Goal: Entertainment & Leisure: Consume media (video, audio)

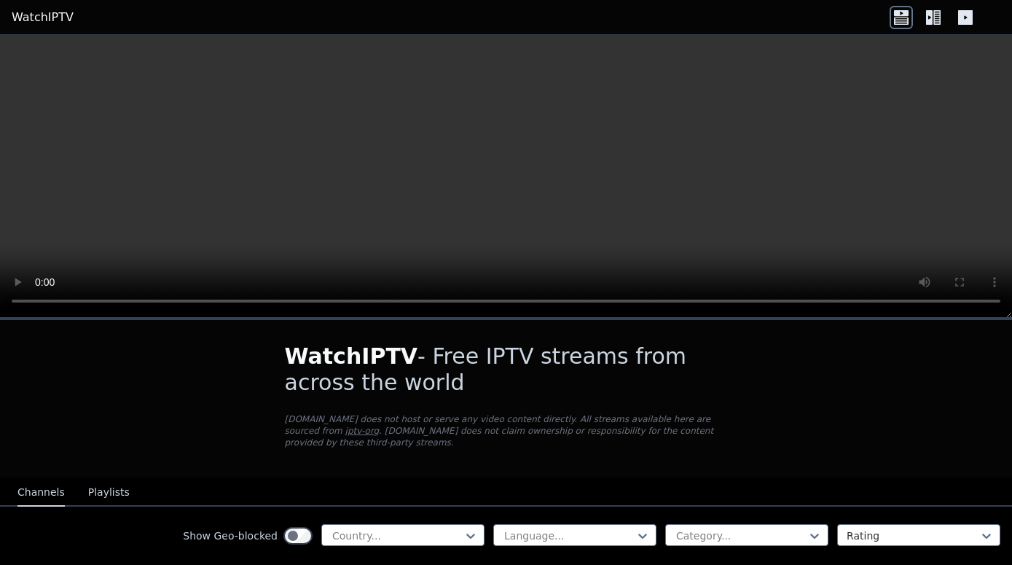
scroll to position [92, 0]
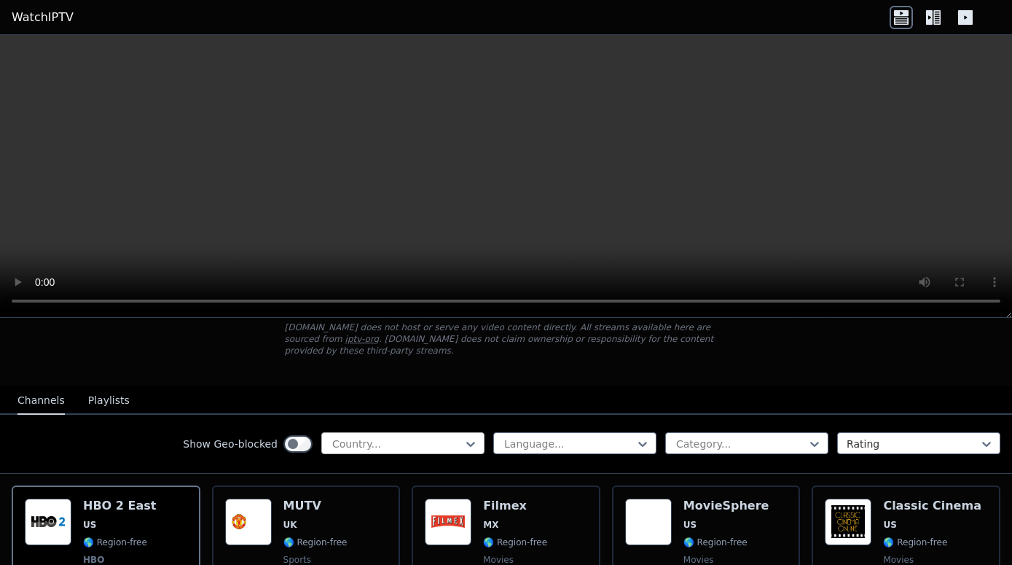
click at [463, 439] on div at bounding box center [470, 444] width 15 height 22
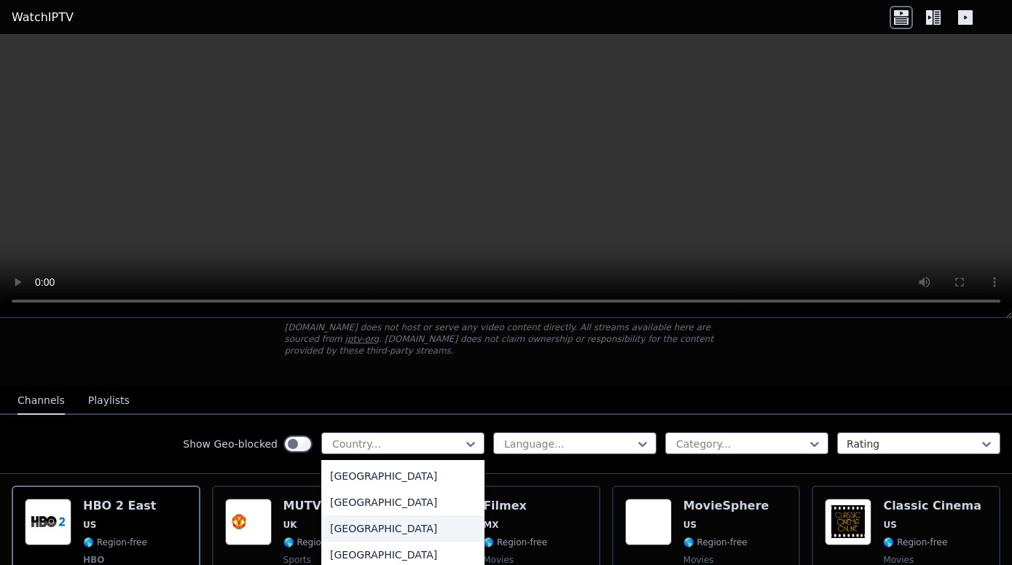
scroll to position [642, 0]
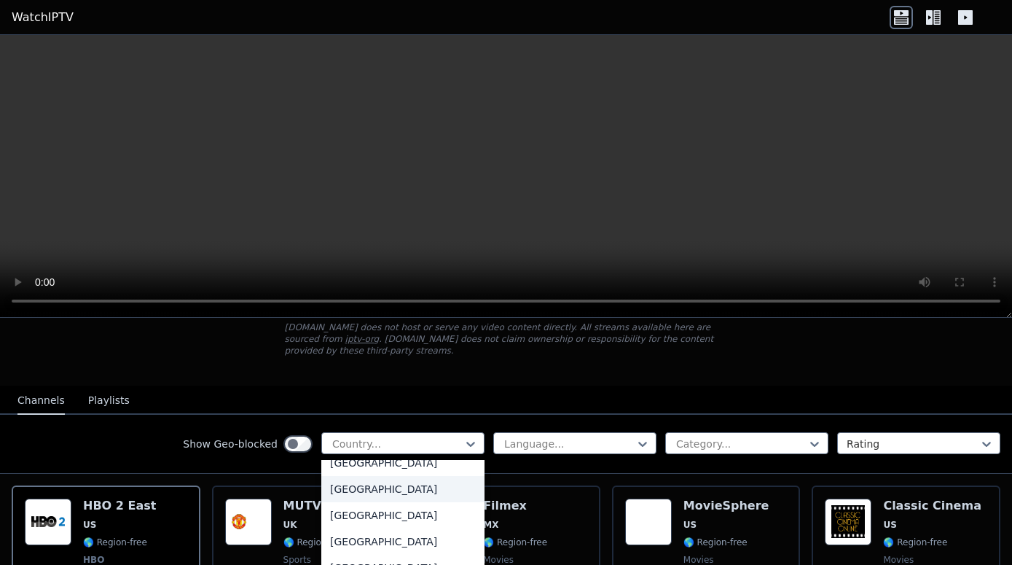
click at [355, 476] on div "[GEOGRAPHIC_DATA]" at bounding box center [402, 489] width 163 height 26
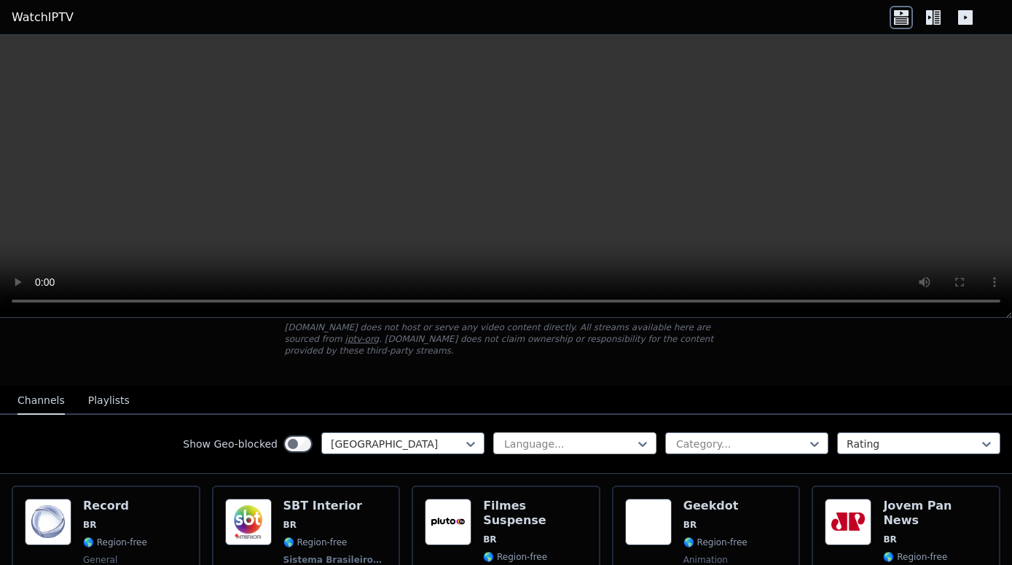
click at [599, 436] on div at bounding box center [569, 443] width 133 height 15
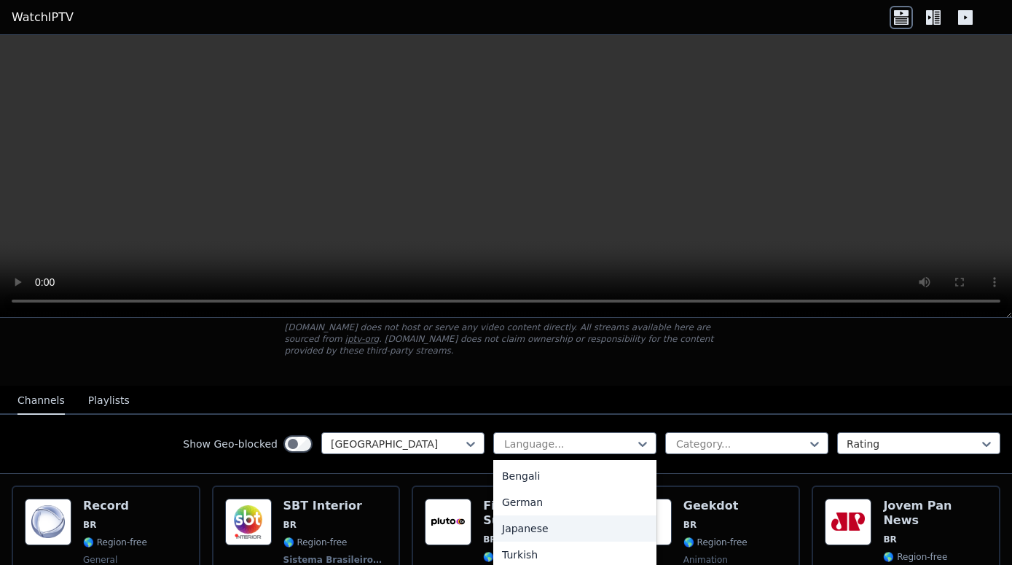
scroll to position [197, 0]
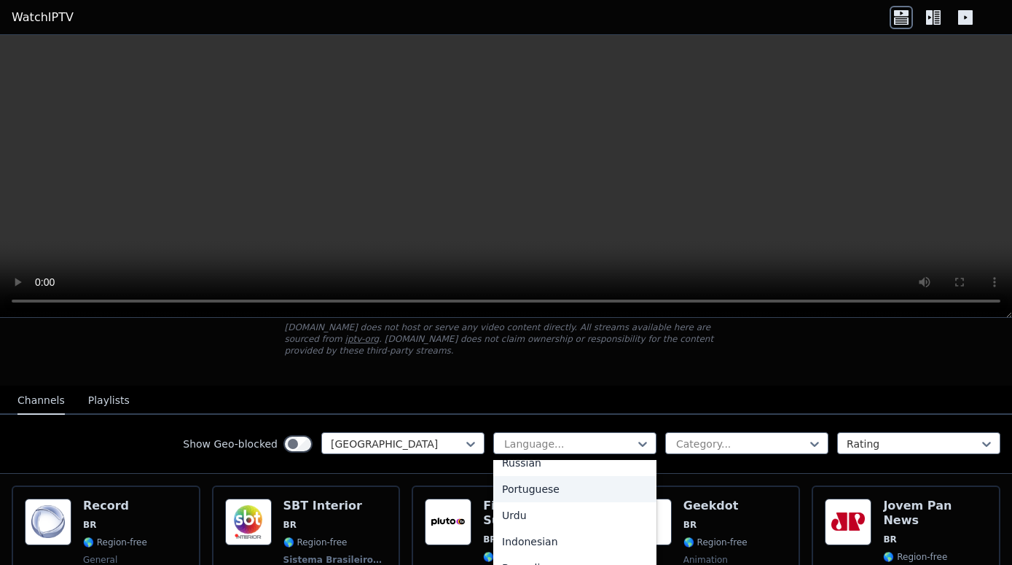
click at [527, 479] on div "Portuguese" at bounding box center [574, 489] width 163 height 26
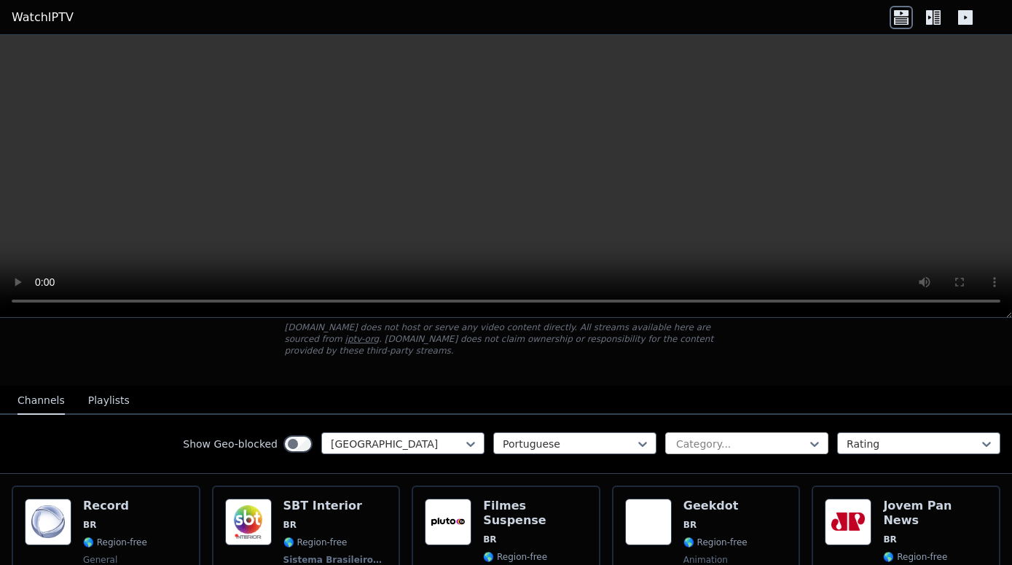
click at [726, 436] on div at bounding box center [741, 443] width 133 height 15
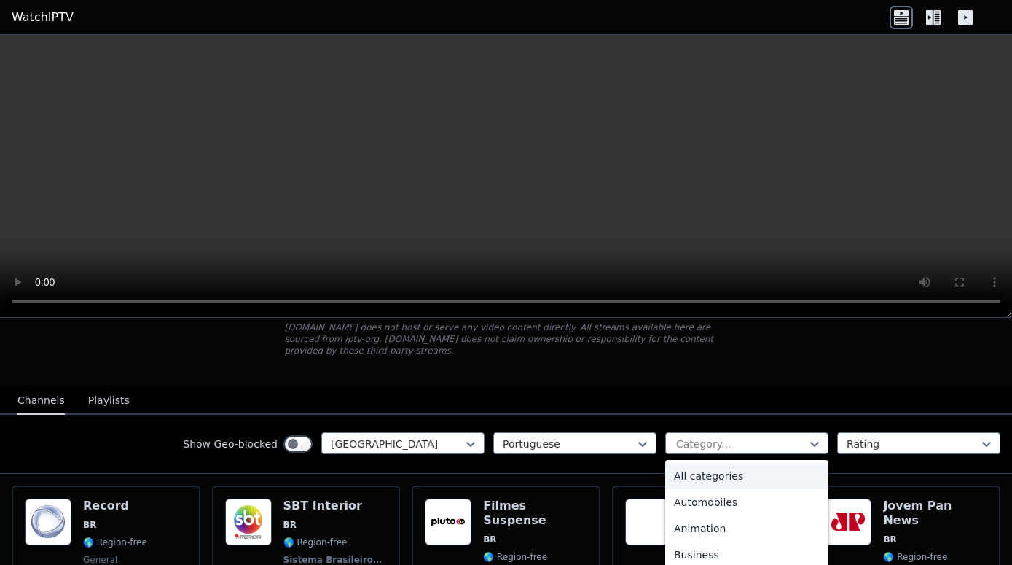
click at [713, 468] on div "All categories" at bounding box center [746, 476] width 163 height 26
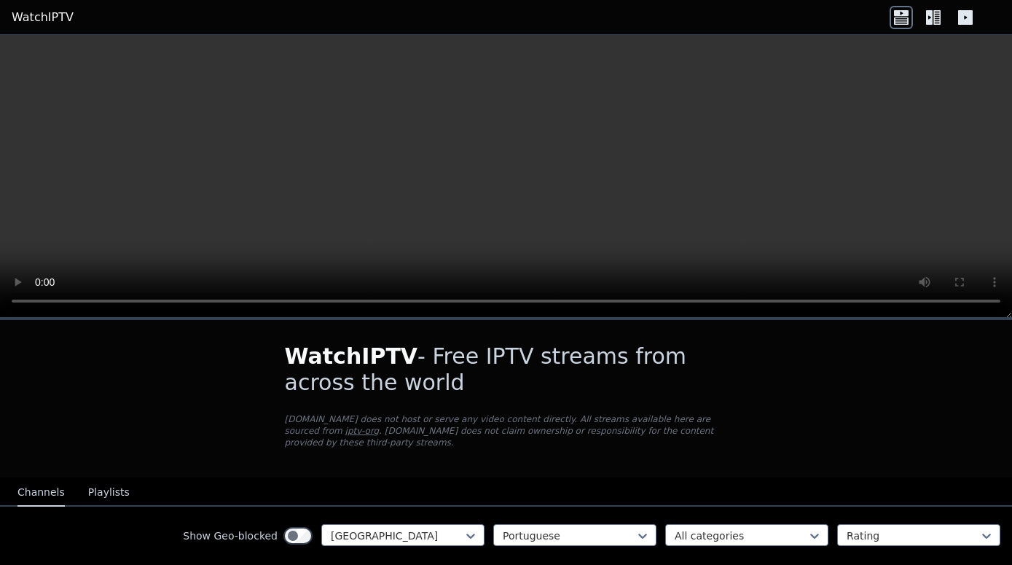
scroll to position [275, 0]
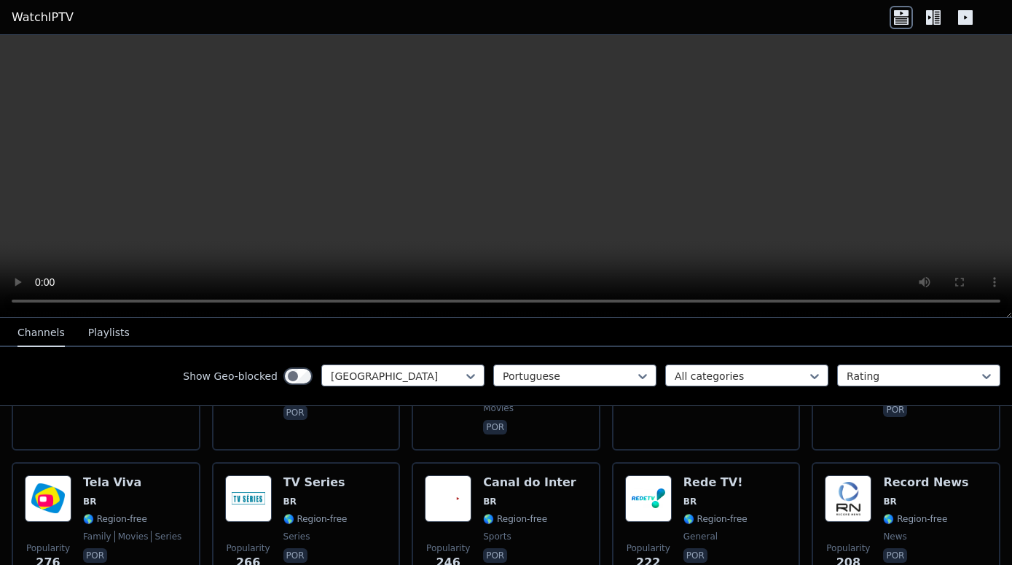
click at [88, 334] on button "Playlists" at bounding box center [109, 333] width 42 height 28
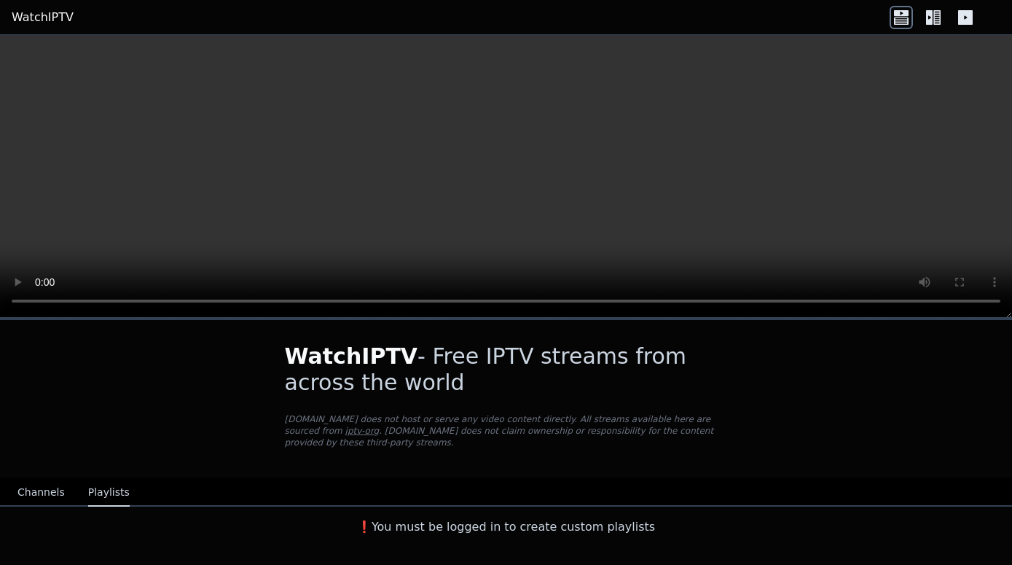
click at [34, 487] on button "Channels" at bounding box center [40, 493] width 47 height 28
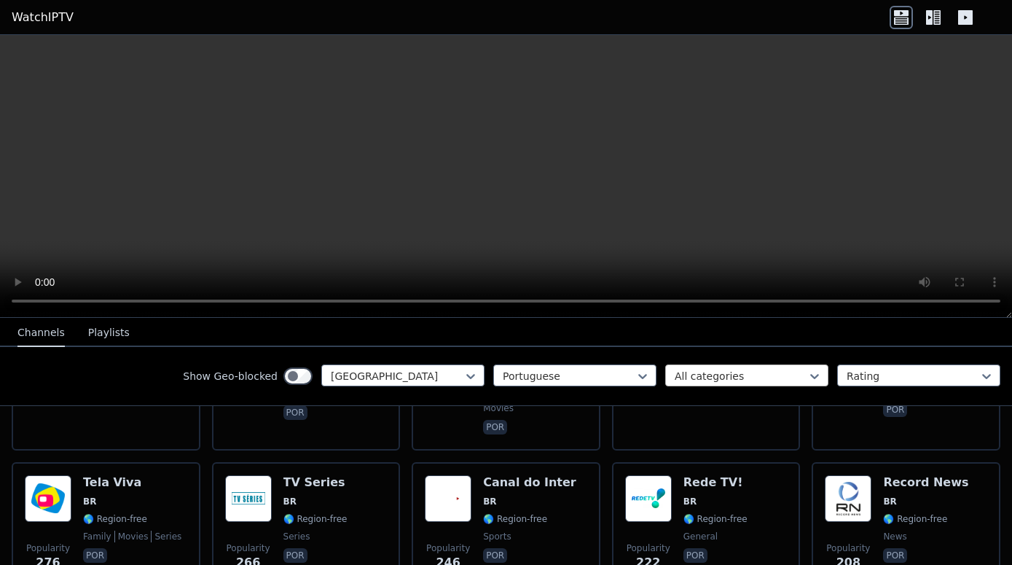
scroll to position [367, 0]
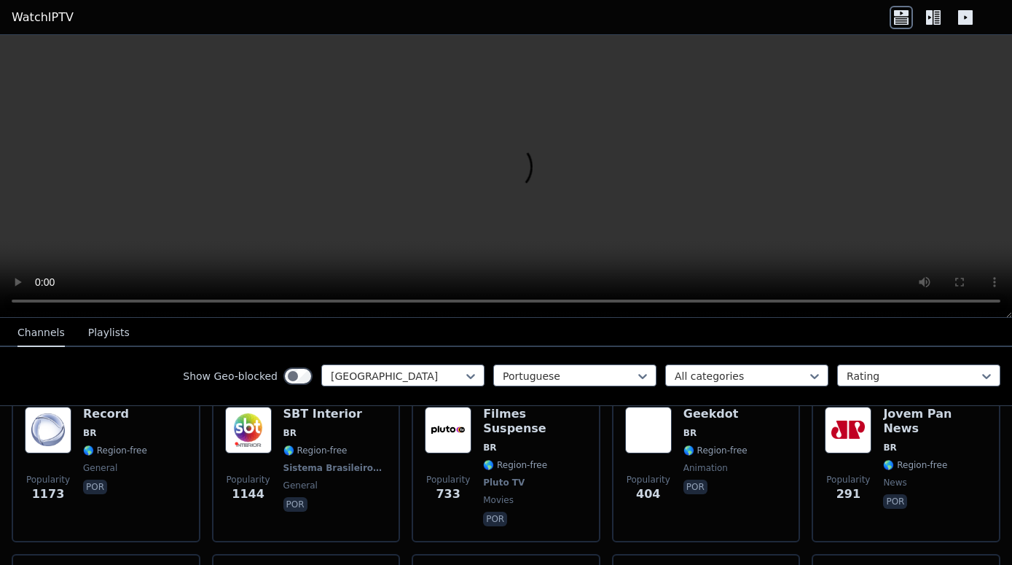
scroll to position [92, 0]
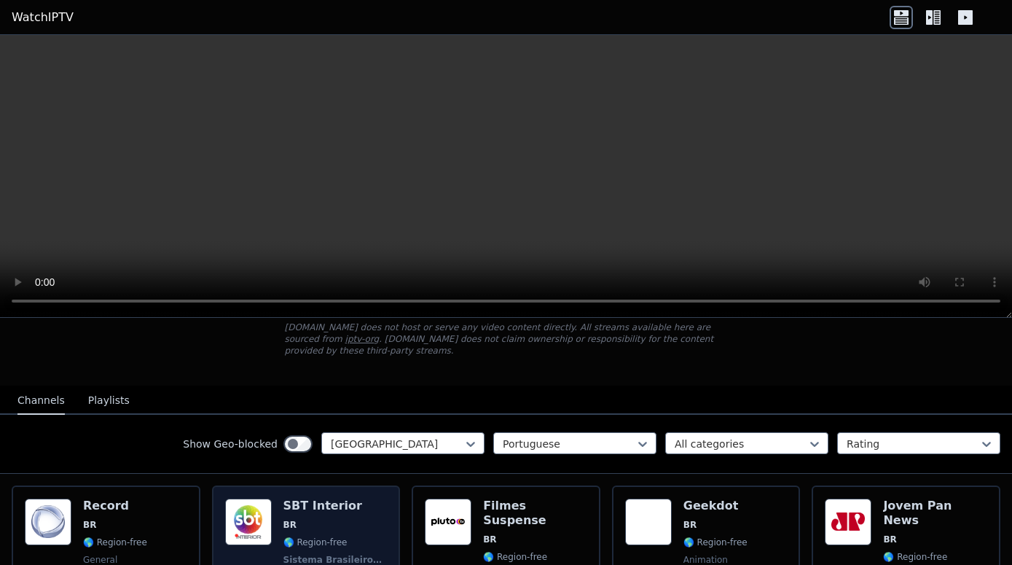
click at [263, 536] on div "Popularity 1144" at bounding box center [248, 559] width 47 height 122
click at [257, 524] on img at bounding box center [248, 521] width 47 height 47
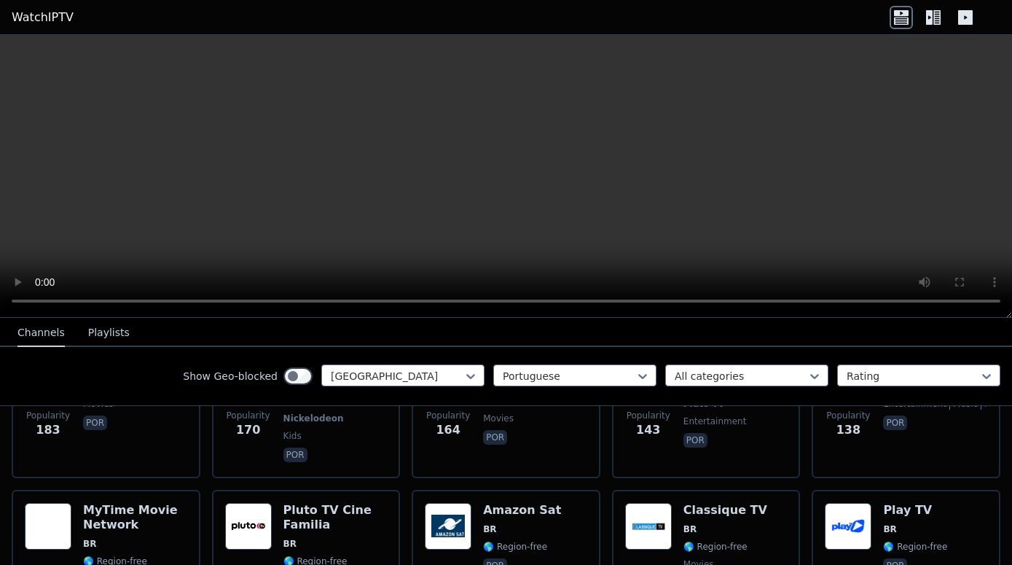
scroll to position [642, 0]
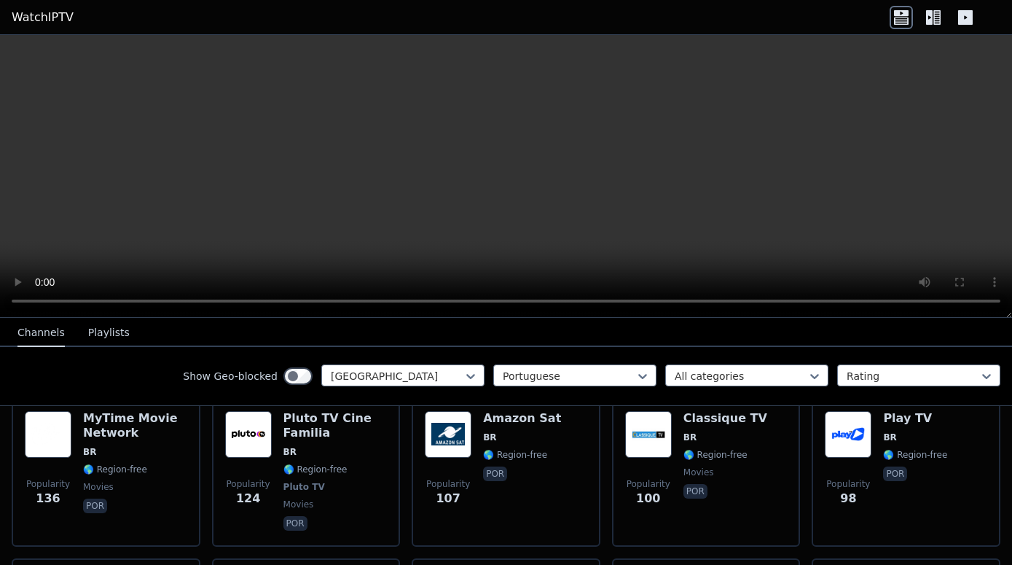
click at [939, 25] on icon at bounding box center [932, 17] width 23 height 23
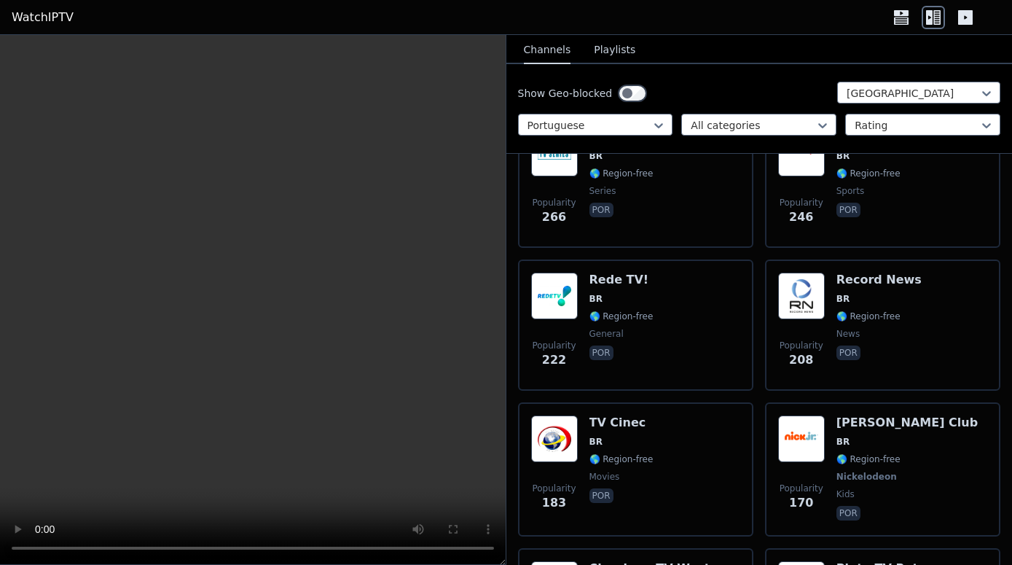
click at [962, 22] on icon at bounding box center [965, 17] width 15 height 15
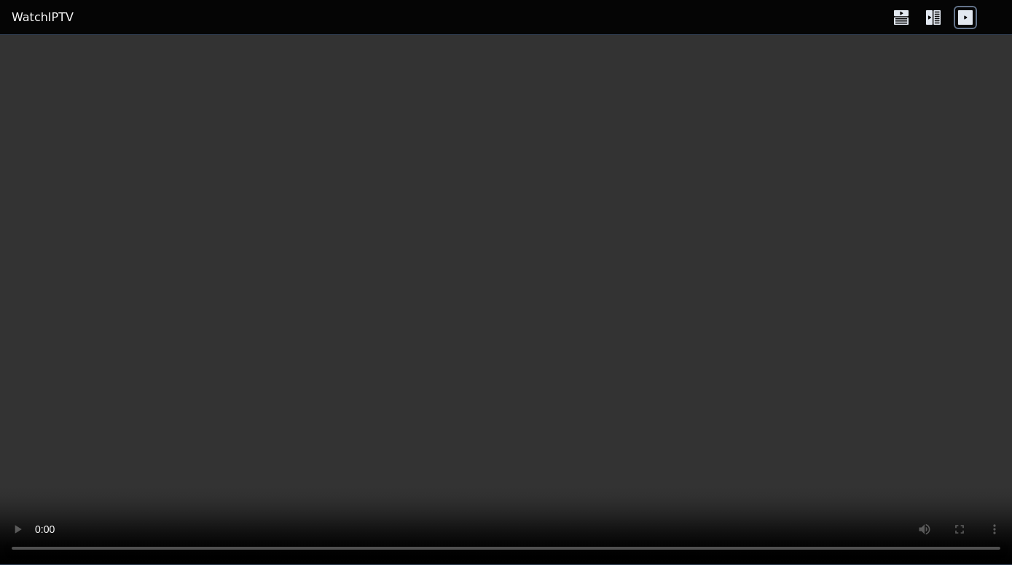
click at [962, 22] on icon at bounding box center [965, 17] width 15 height 15
